Goal: Navigation & Orientation: Find specific page/section

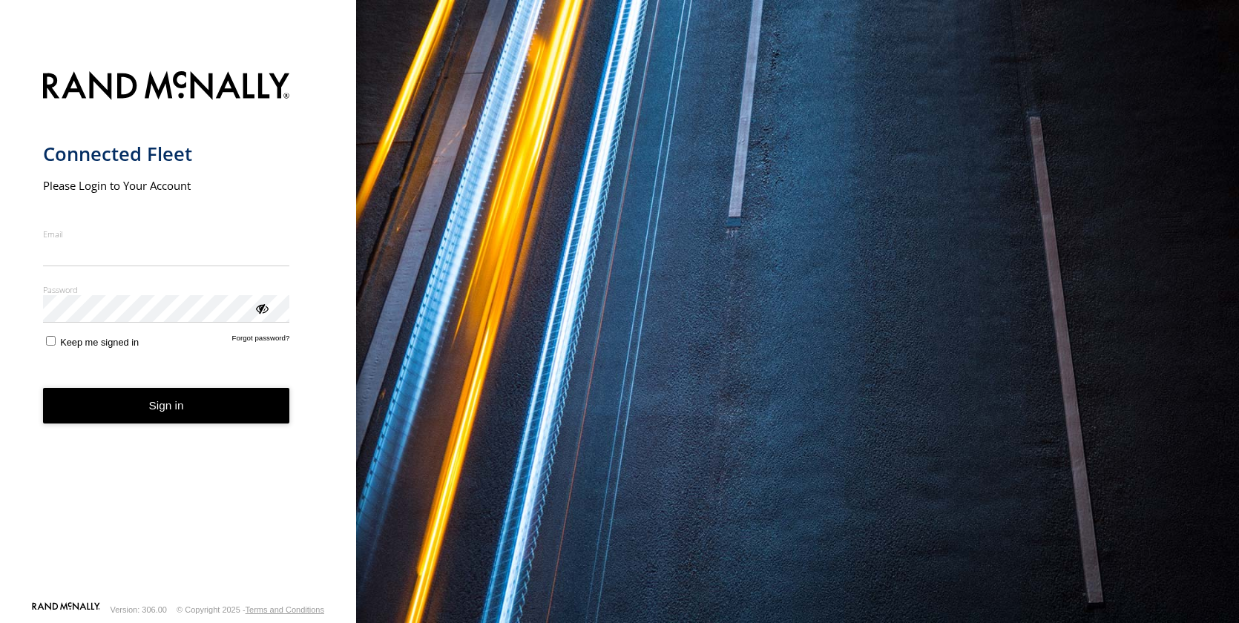
drag, startPoint x: 117, startPoint y: 257, endPoint x: 156, endPoint y: 264, distance: 39.3
click at [117, 257] on input "Email" at bounding box center [166, 253] width 247 height 27
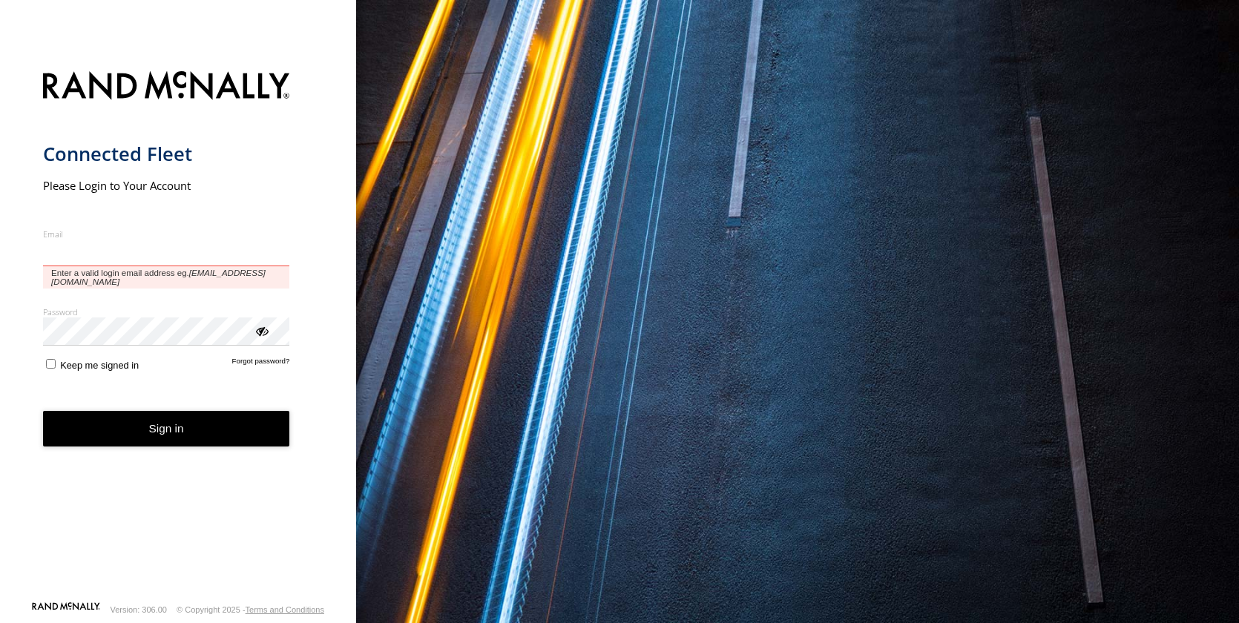
type input "**********"
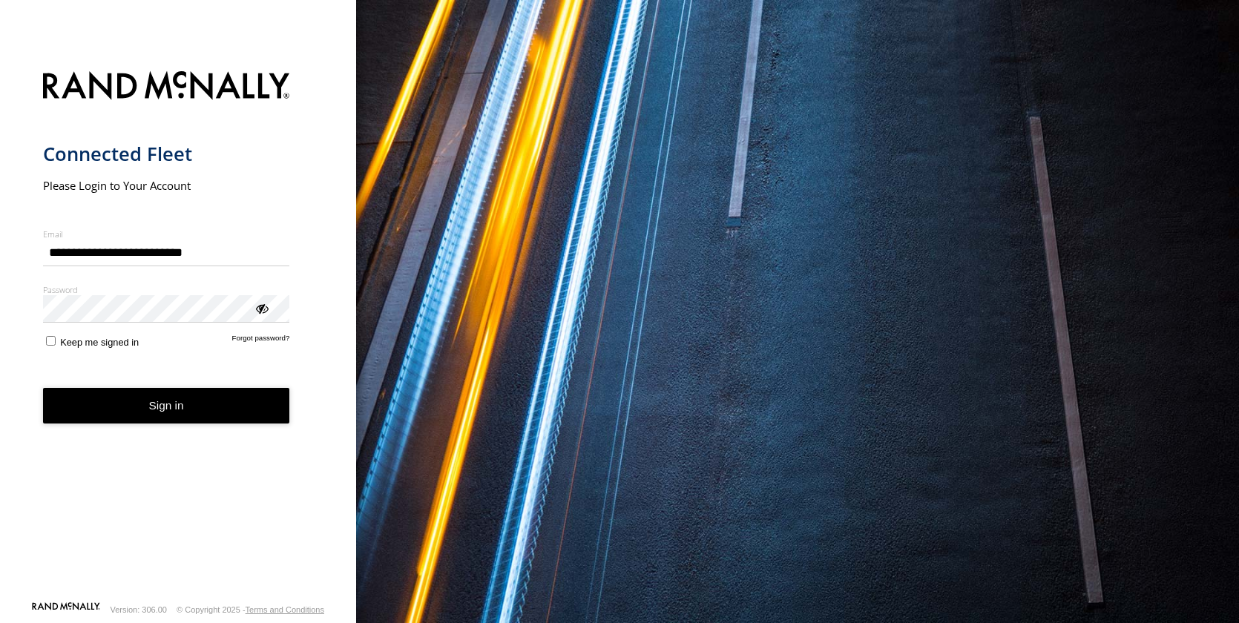
click at [144, 407] on button "Sign in" at bounding box center [166, 406] width 247 height 36
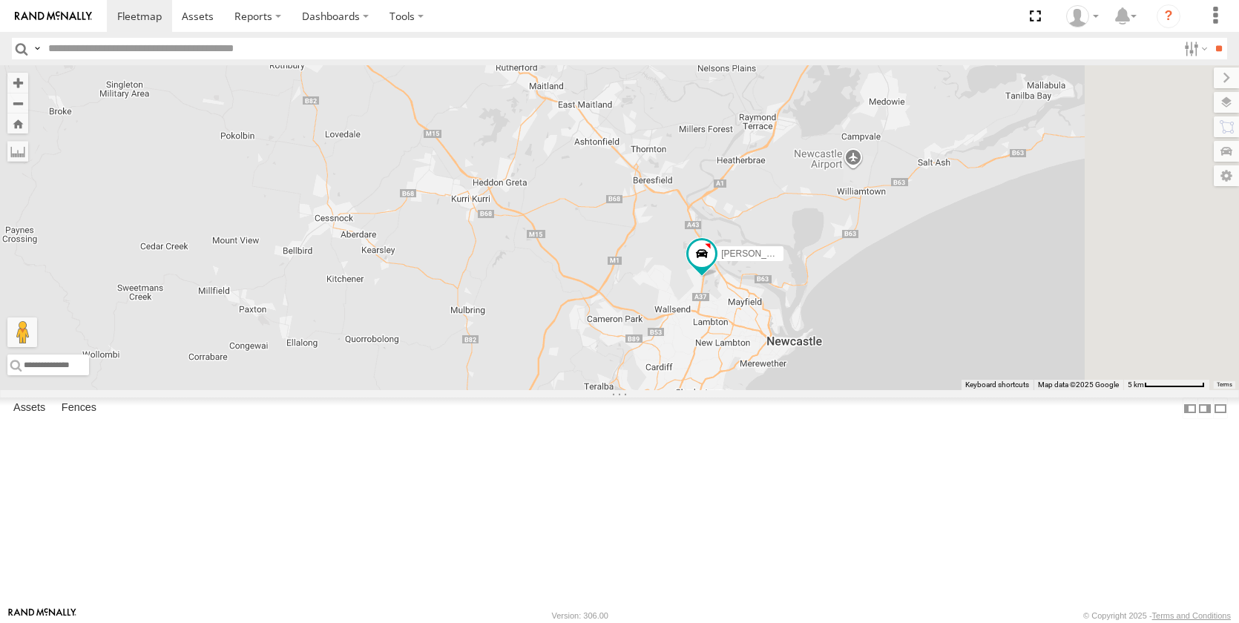
drag, startPoint x: 875, startPoint y: 481, endPoint x: 883, endPoint y: 378, distance: 103.4
click at [754, 390] on div "[PERSON_NAME] [PERSON_NAME] [PERSON_NAME] - NEW ute [PERSON_NAME] [PERSON_NAME]…" at bounding box center [619, 227] width 1239 height 325
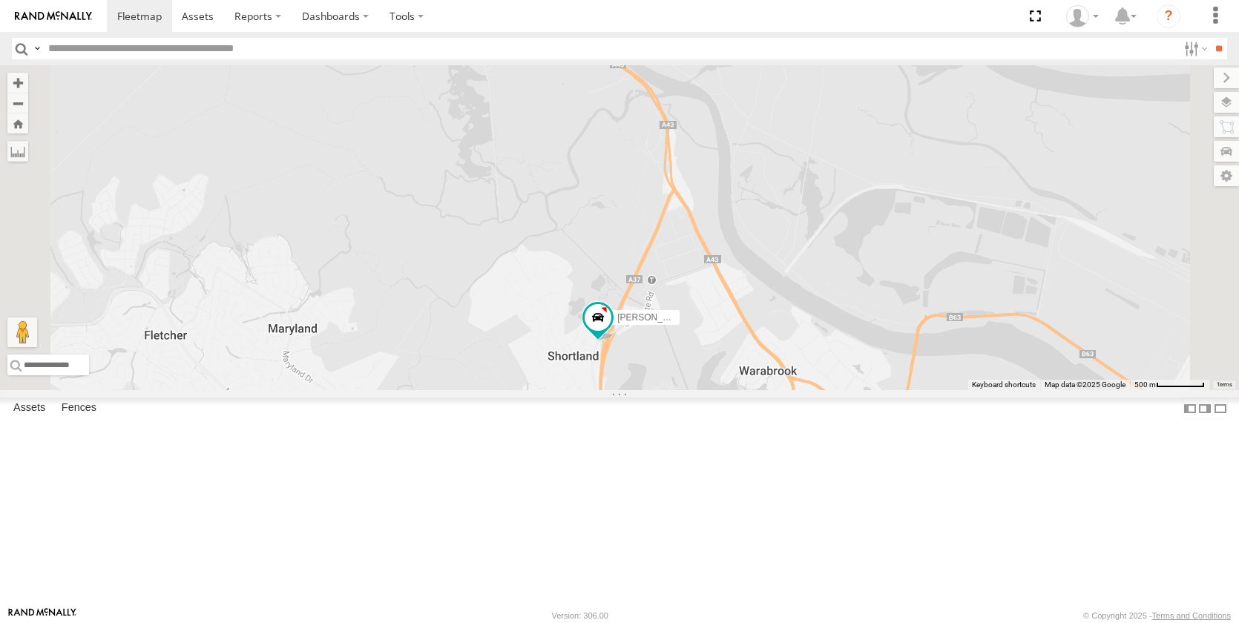
drag, startPoint x: 873, startPoint y: 208, endPoint x: 863, endPoint y: 316, distance: 108.1
click at [864, 321] on div "[PERSON_NAME] [PERSON_NAME] [PERSON_NAME] - NEW ute [PERSON_NAME] [PERSON_NAME]…" at bounding box center [619, 227] width 1239 height 325
